Goal: Task Accomplishment & Management: Use online tool/utility

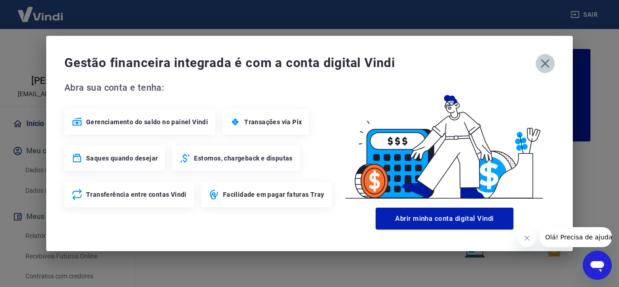
click at [543, 60] on icon "button" at bounding box center [545, 63] width 14 height 14
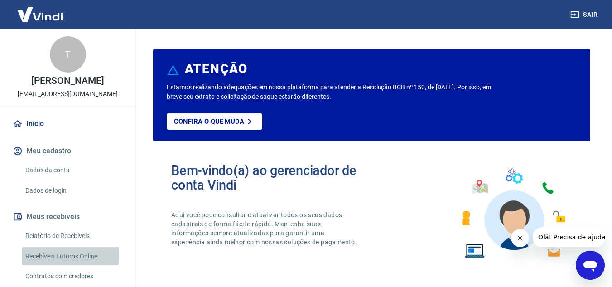
click at [57, 255] on link "Recebíveis Futuros Online" at bounding box center [73, 256] width 103 height 19
